Goal: Information Seeking & Learning: Learn about a topic

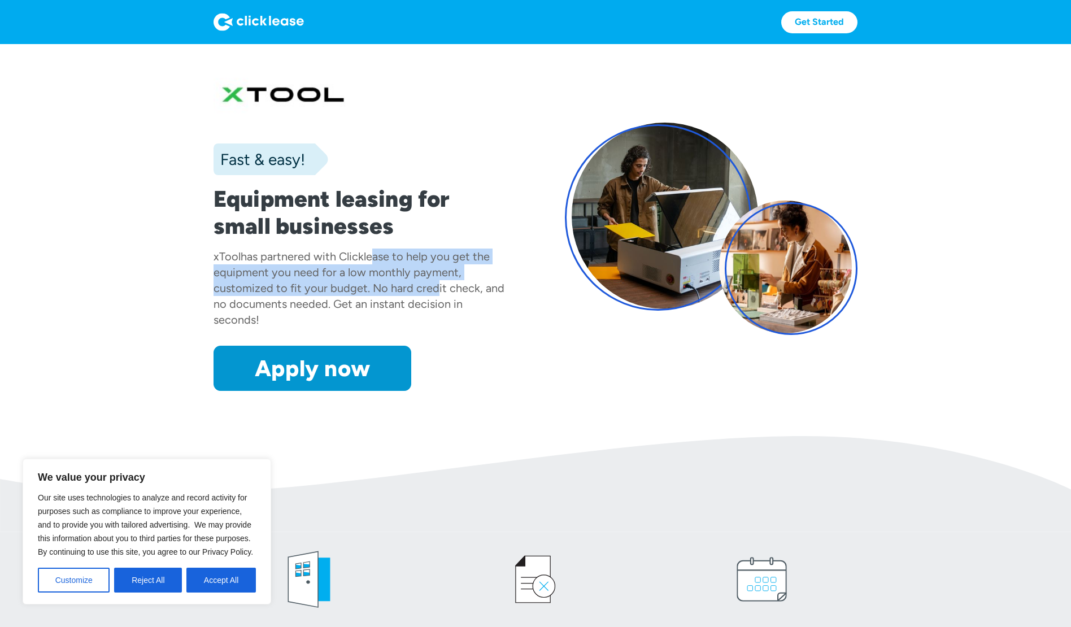
drag, startPoint x: 367, startPoint y: 255, endPoint x: 489, endPoint y: 312, distance: 134.4
click at [439, 298] on div "has partnered with Clicklease to help you get the equipment you need for a low …" at bounding box center [359, 288] width 291 height 77
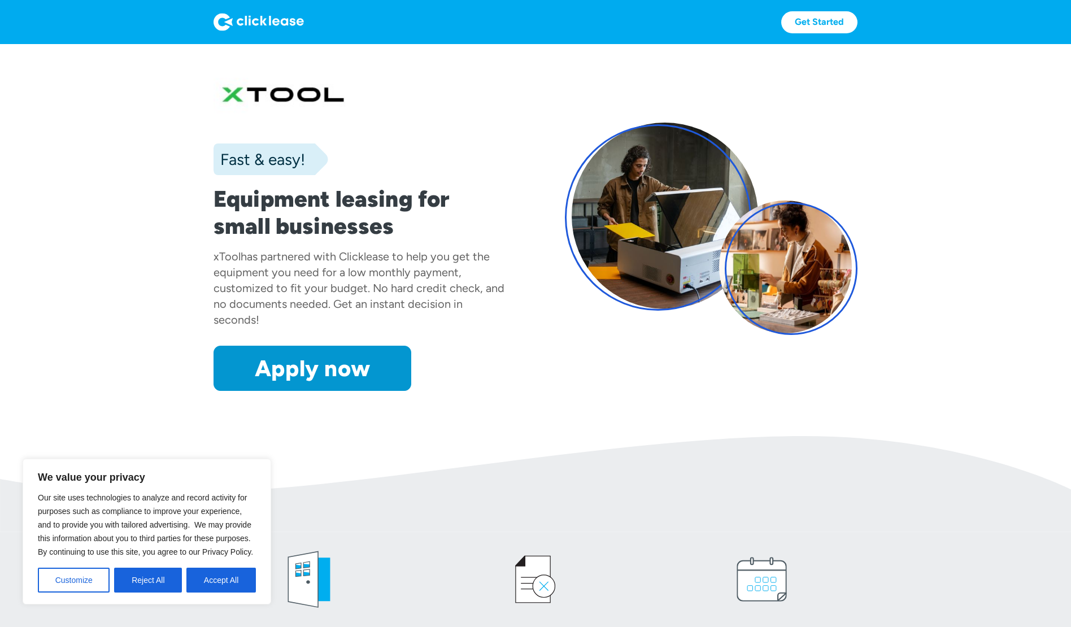
click at [546, 326] on div "Fast & easy! Equipment leasing for small businesses xTool has partnered with Cl…" at bounding box center [536, 229] width 644 height 324
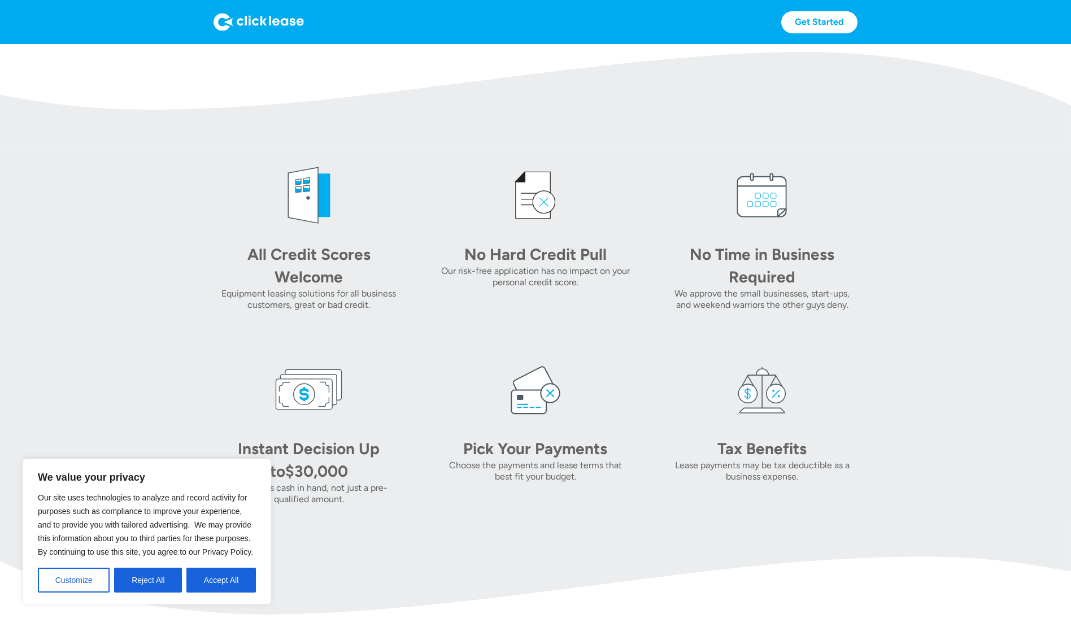
scroll to position [419, 0]
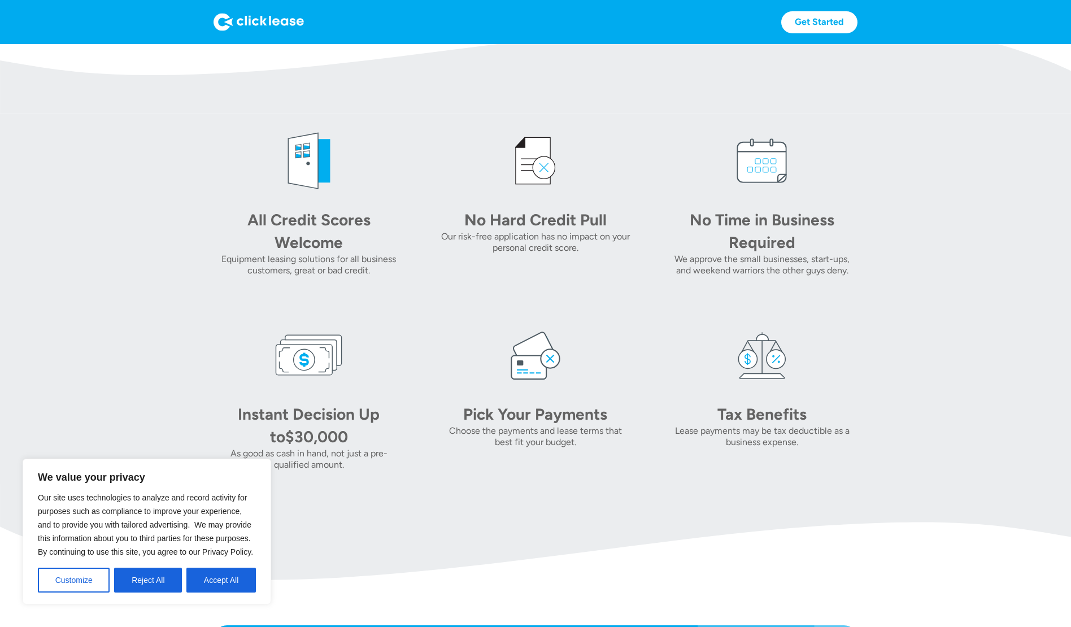
click at [997, 351] on section "All Credit Scores Welcome Equipment leasing solutions for all business customer…" at bounding box center [535, 299] width 1071 height 371
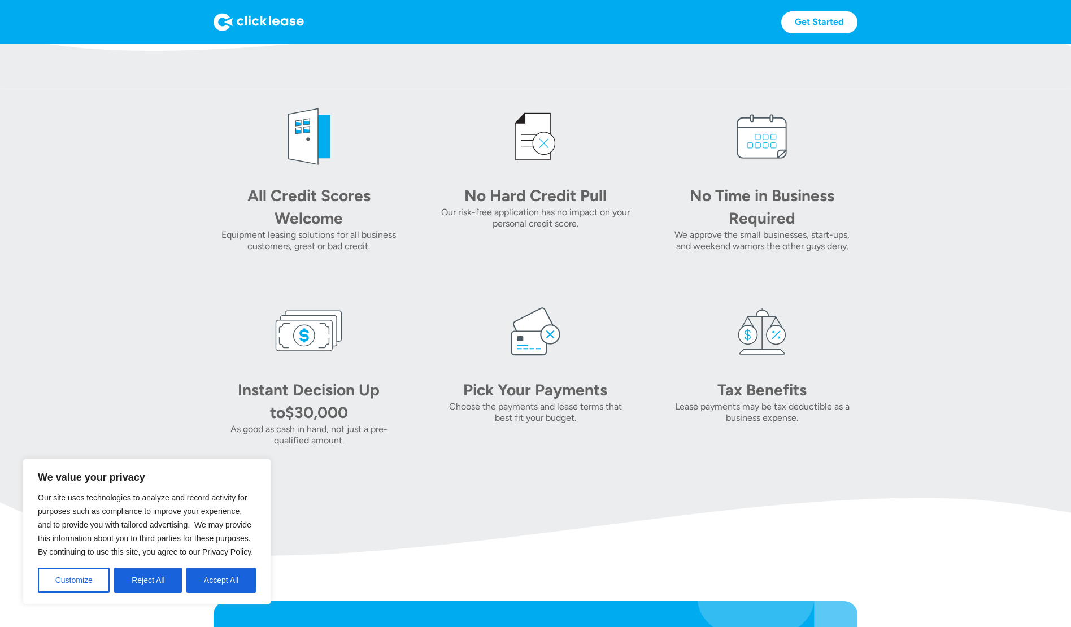
scroll to position [511, 0]
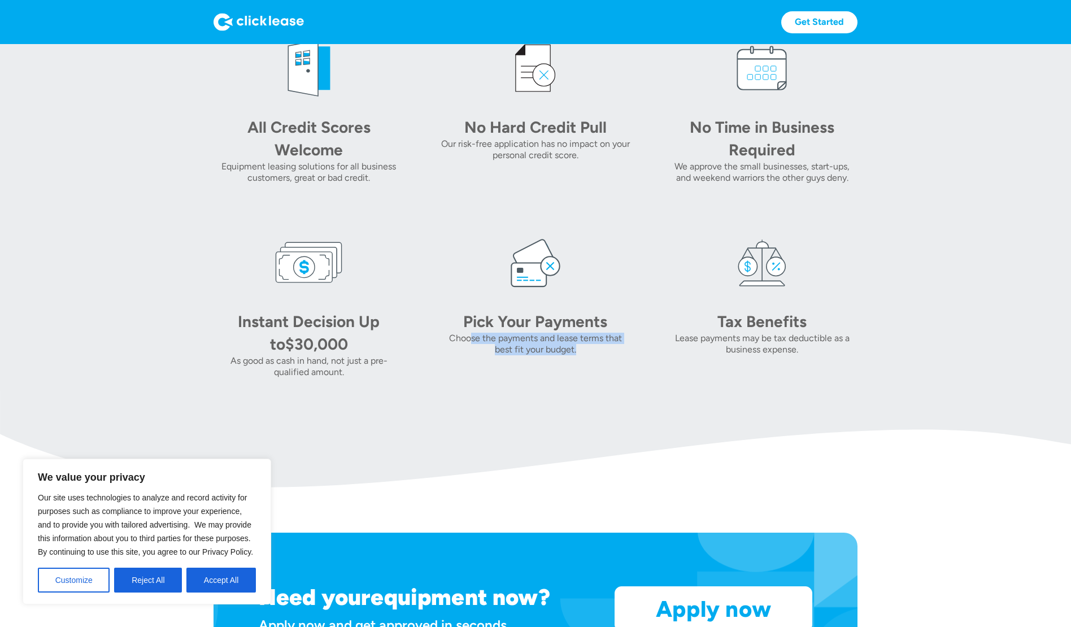
drag, startPoint x: 472, startPoint y: 336, endPoint x: 602, endPoint y: 369, distance: 134.2
click at [602, 369] on div "Pick Your Payments Choose the payments and lease terms that best fit your budge…" at bounding box center [535, 303] width 190 height 149
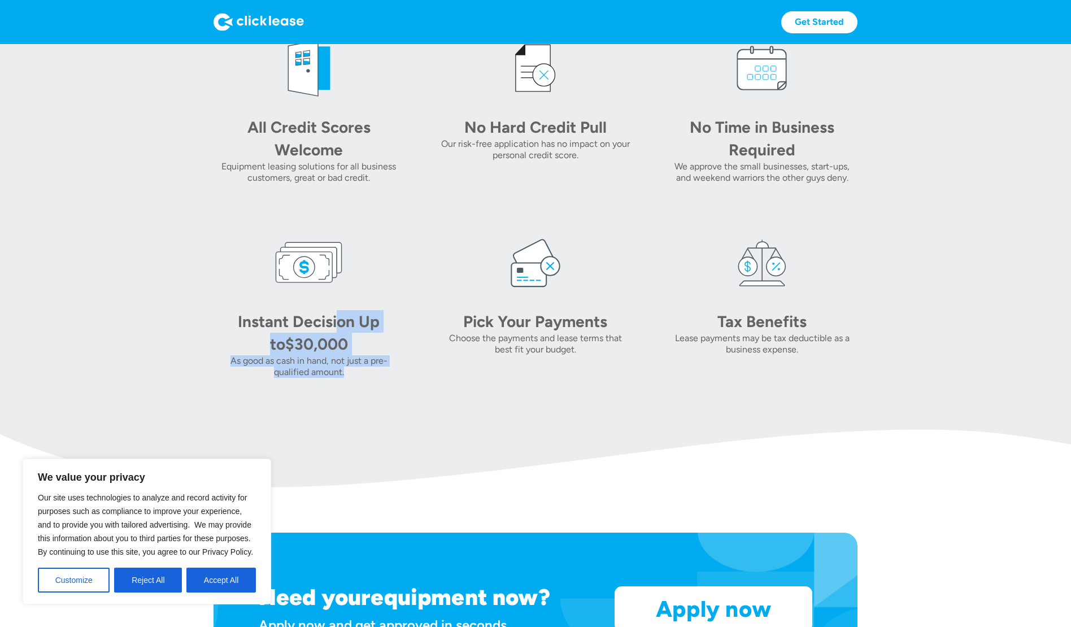
drag, startPoint x: 328, startPoint y: 323, endPoint x: 406, endPoint y: 379, distance: 96.3
click at [406, 379] on section "All Credit Scores Welcome Equipment leasing solutions for all business customer…" at bounding box center [535, 206] width 1071 height 371
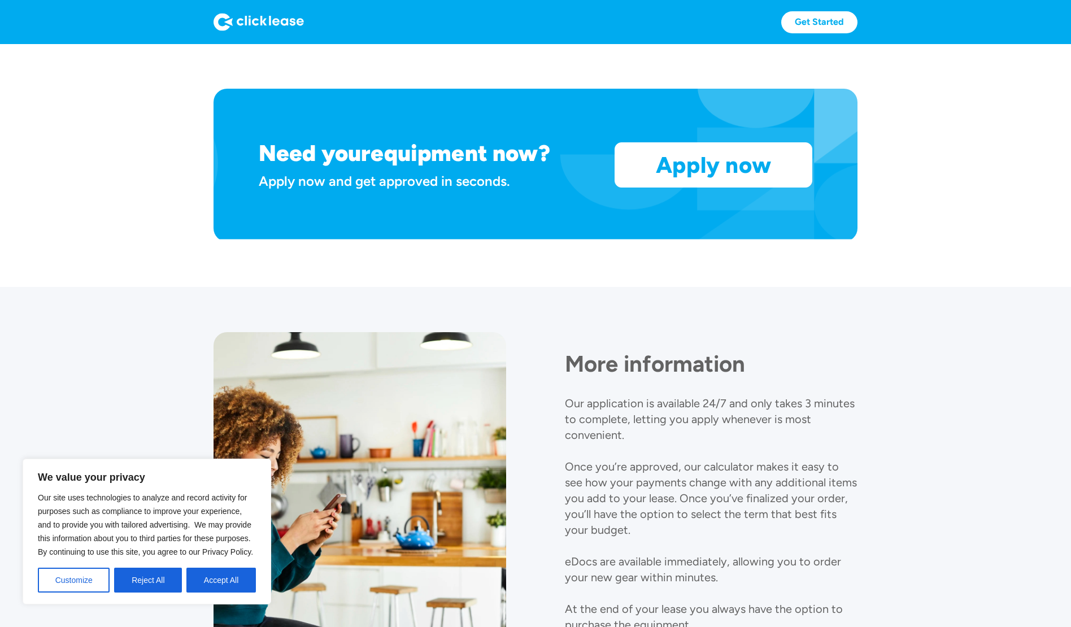
scroll to position [1093, 0]
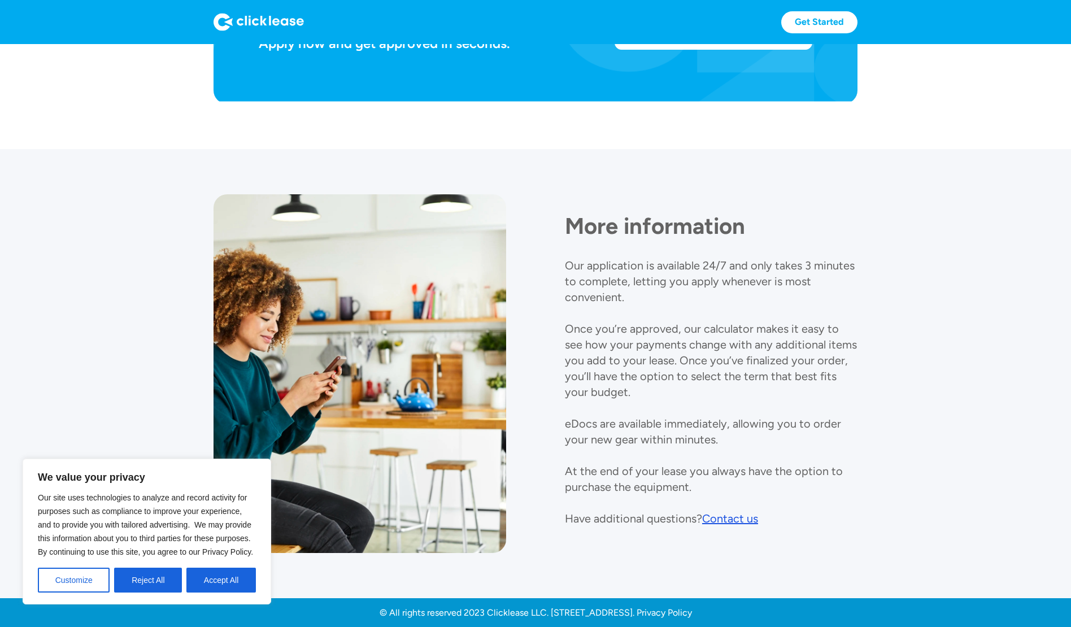
click at [729, 394] on div "More information Our application is available 24/7 and only takes 3 minutes to …" at bounding box center [711, 360] width 293 height 332
